Goal: Task Accomplishment & Management: Use online tool/utility

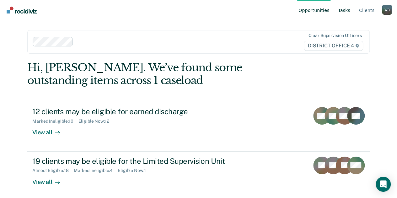
click at [345, 9] on link "Tasks" at bounding box center [344, 10] width 15 height 20
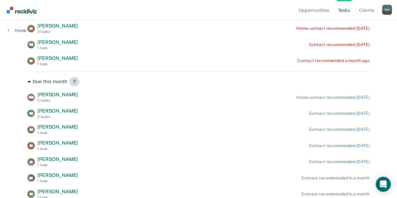
scroll to position [192, 0]
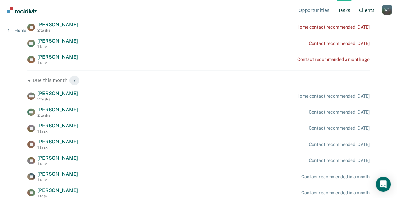
click at [366, 10] on link "Client s" at bounding box center [367, 10] width 18 height 20
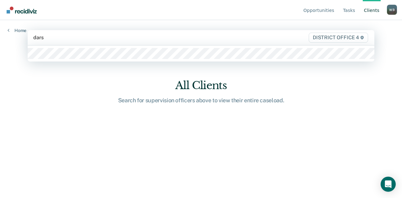
type input "[PERSON_NAME]"
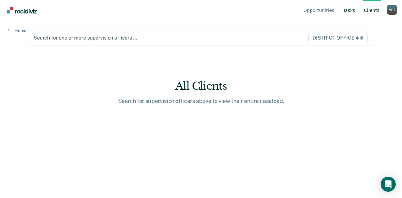
click at [349, 13] on link "Tasks" at bounding box center [349, 10] width 15 height 20
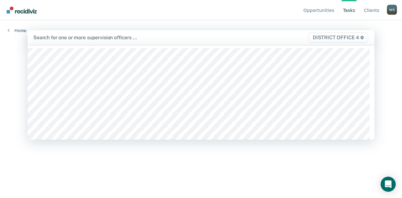
click at [247, 43] on div "Search for one or more supervision officers … DISTRICT OFFICE 4" at bounding box center [201, 37] width 347 height 15
type input "ch"
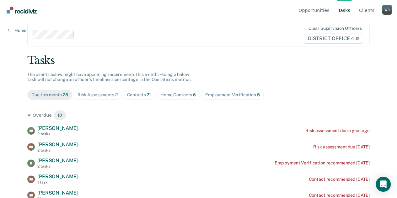
scroll to position [8, 0]
click at [180, 93] on div "Home Contacts 6" at bounding box center [177, 94] width 35 height 5
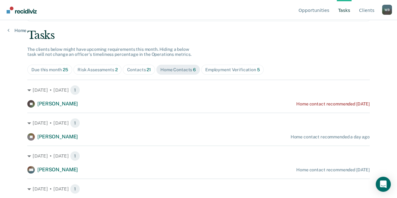
scroll to position [33, 0]
click at [141, 67] on div "Contacts 21" at bounding box center [139, 69] width 24 height 5
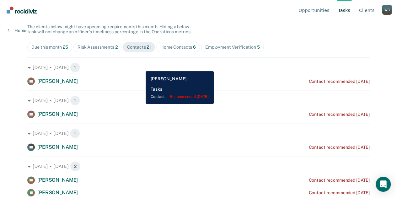
scroll to position [52, 0]
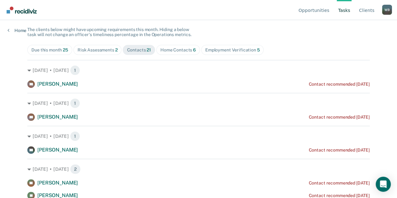
click at [156, 49] on span "Home Contacts 6" at bounding box center [178, 50] width 44 height 10
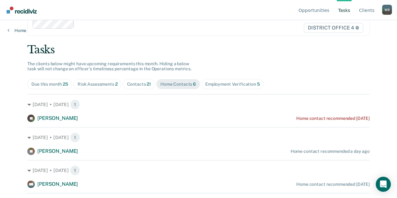
scroll to position [17, 0]
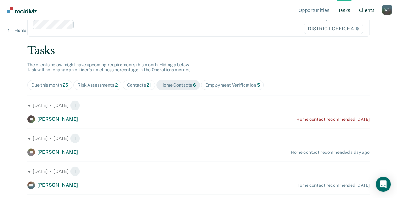
click at [369, 10] on link "Client s" at bounding box center [367, 10] width 18 height 20
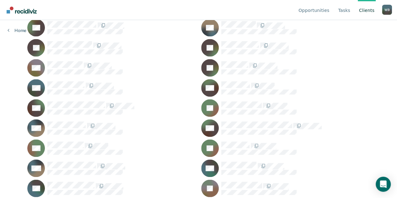
scroll to position [285, 0]
